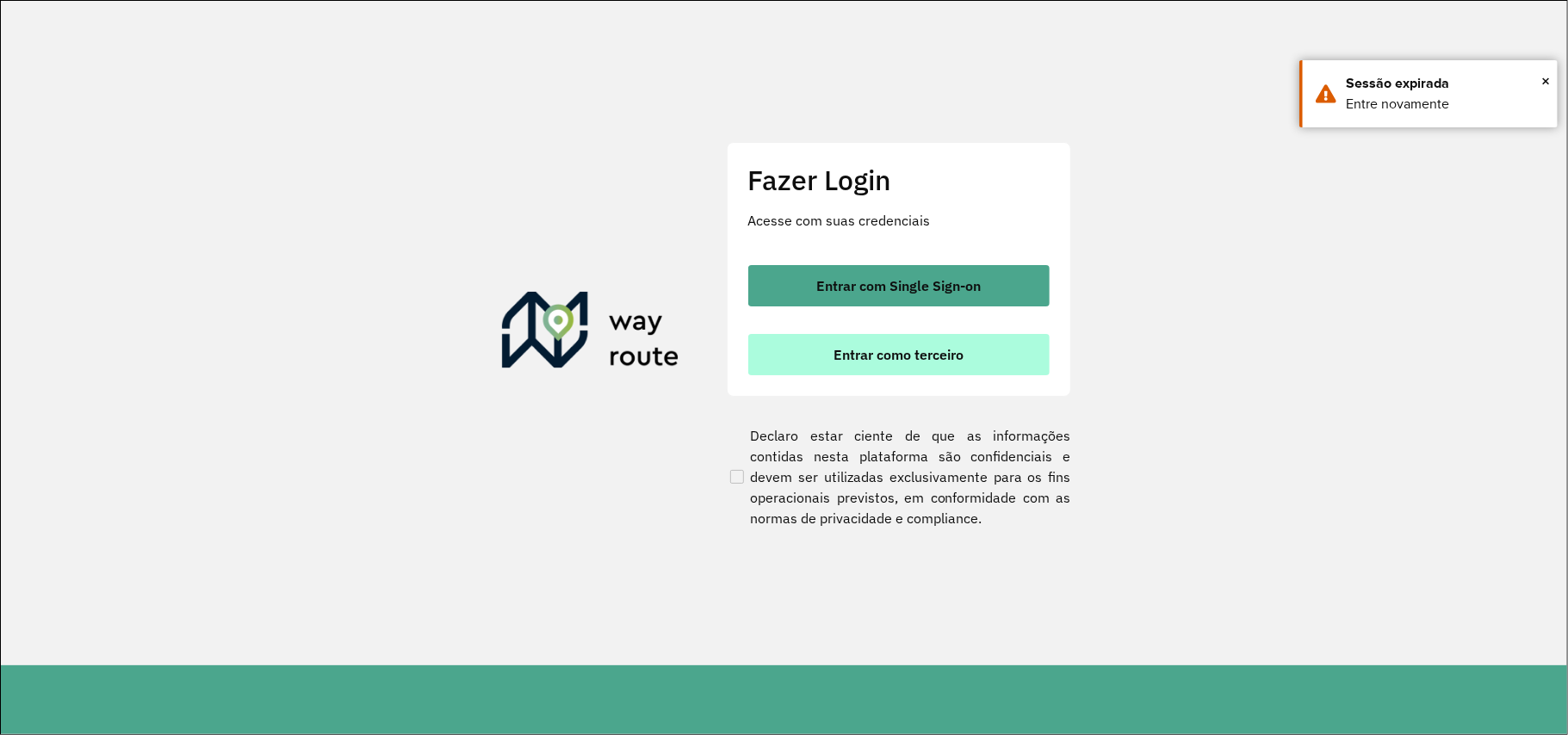
click at [860, 367] on button "Entrar como terceiro" at bounding box center [899, 354] width 301 height 41
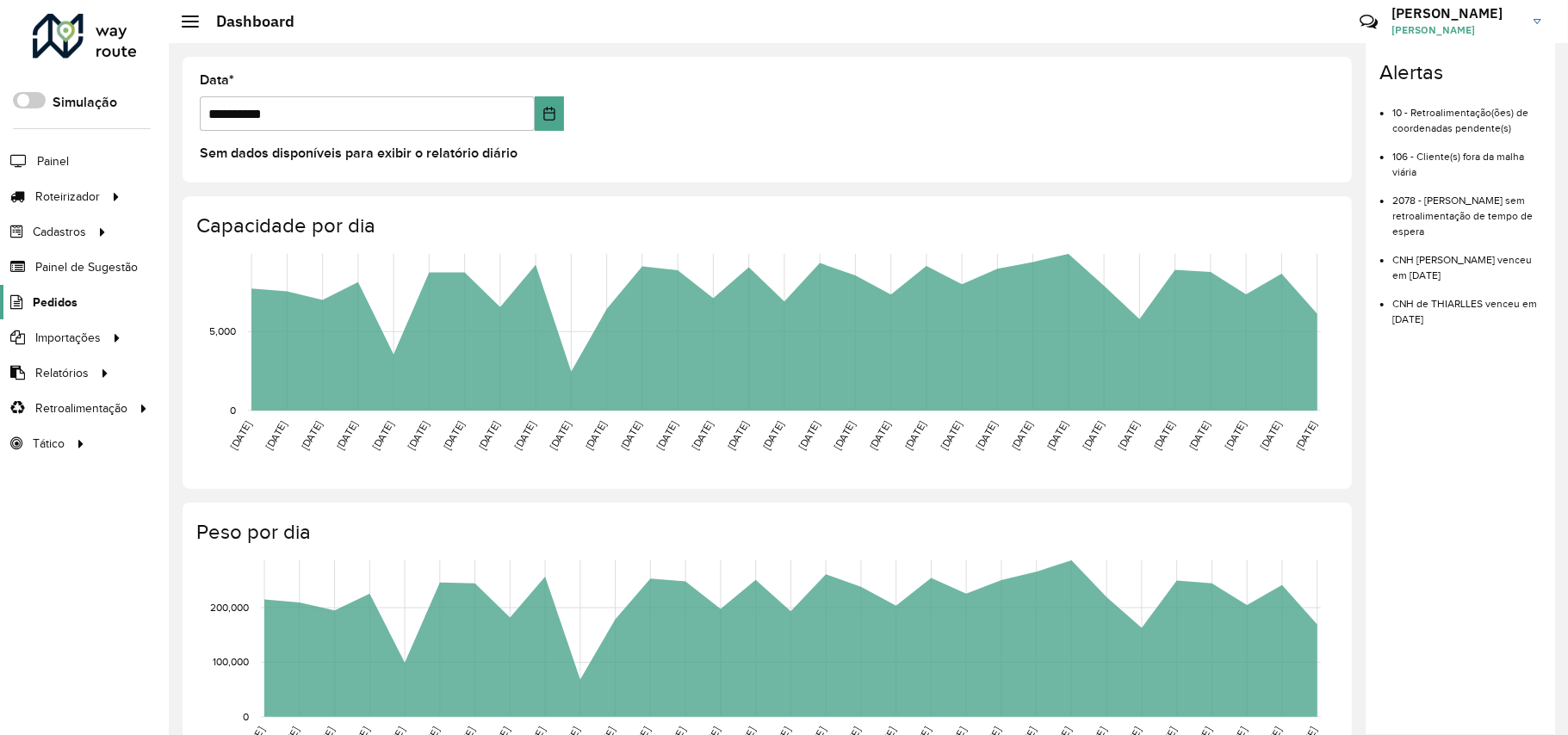
click at [75, 301] on span "Pedidos" at bounding box center [55, 302] width 45 height 18
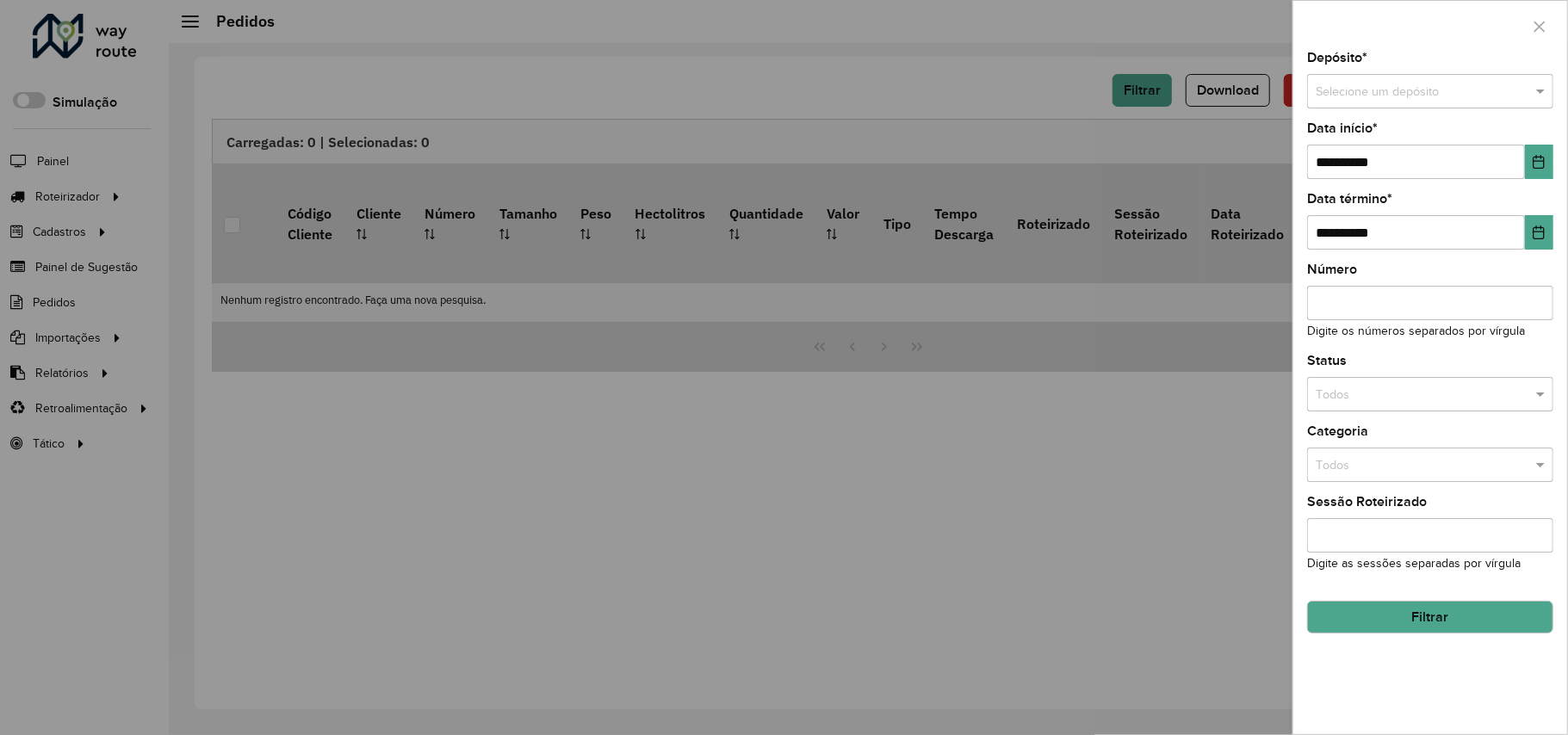
click at [672, 448] on div at bounding box center [784, 367] width 1568 height 735
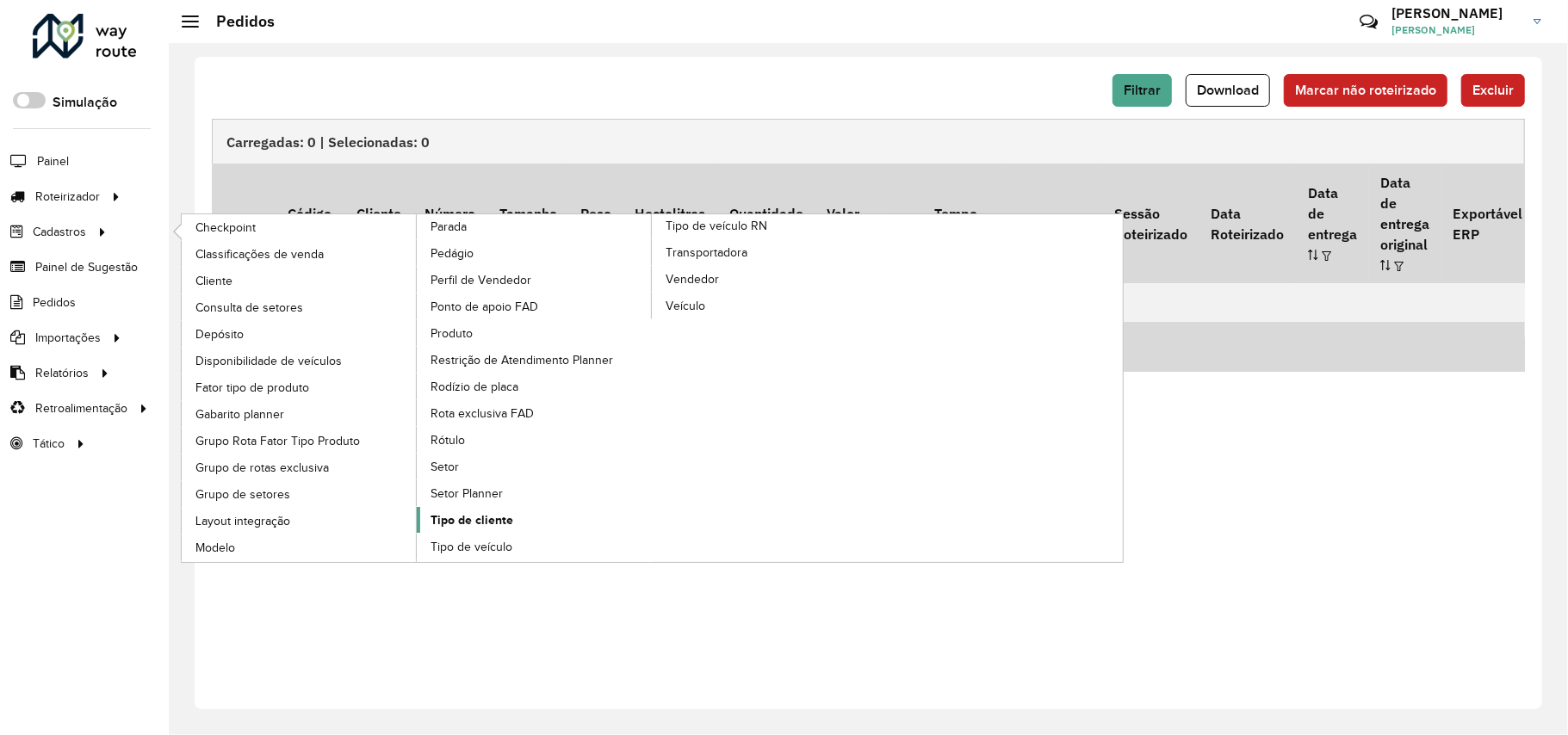
click at [468, 518] on span "Tipo de cliente" at bounding box center [472, 520] width 82 height 18
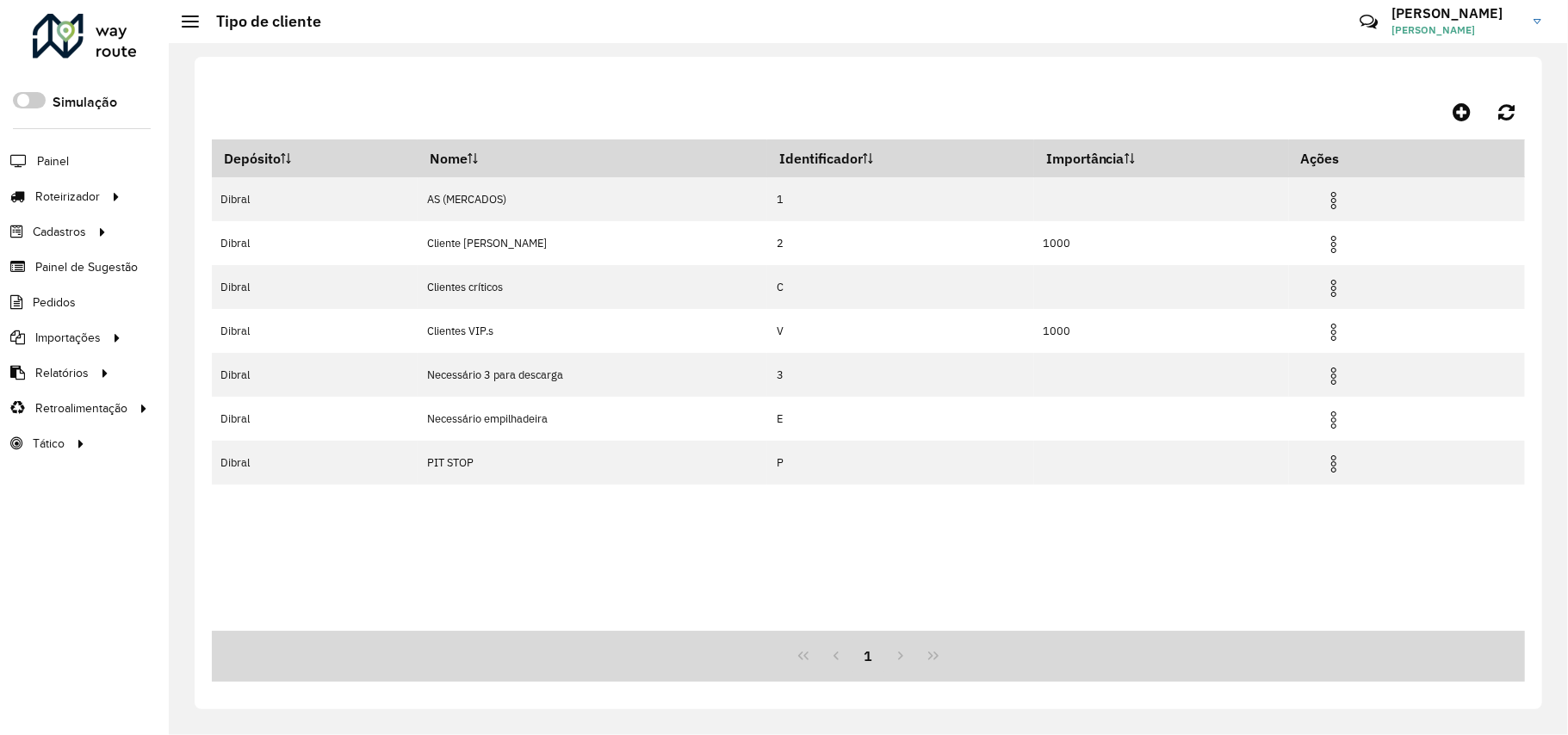
click at [797, 563] on div "Depósito Nome Identificador Importância Ações Dibral AS (MERCADOS) 1 Dibral Cli…" at bounding box center [867, 385] width 1313 height 491
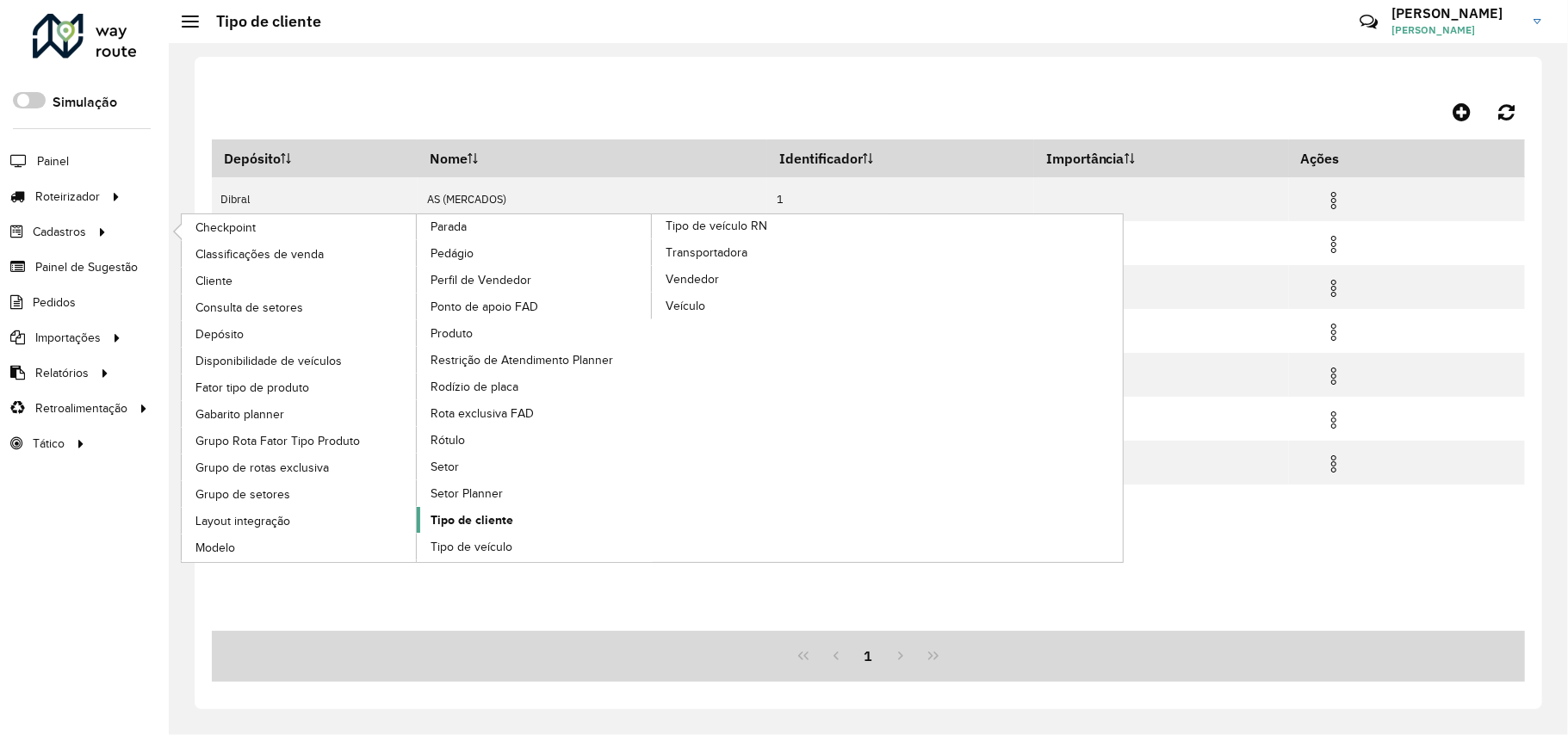
click at [503, 528] on span "Tipo de cliente" at bounding box center [472, 520] width 82 height 18
click at [485, 525] on span "Tipo de cliente" at bounding box center [472, 520] width 82 height 18
